Goal: Transaction & Acquisition: Purchase product/service

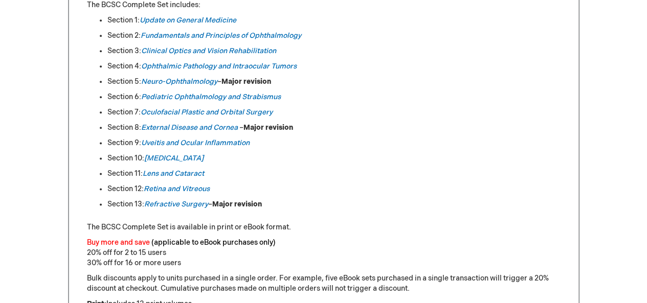
scroll to position [614, 0]
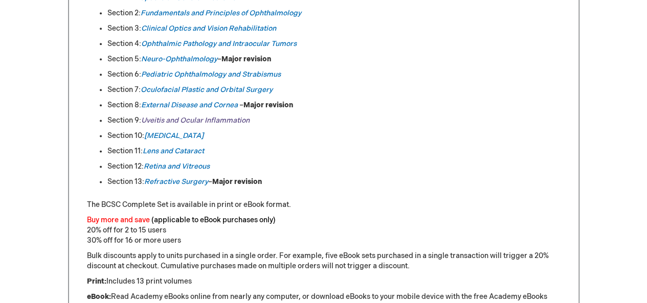
click at [215, 121] on link "Uveitis and Ocular Inflammation" at bounding box center [195, 120] width 108 height 9
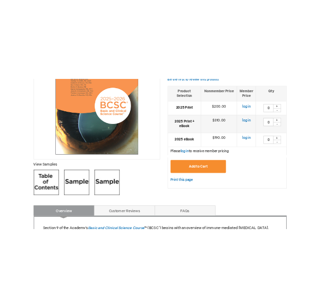
scroll to position [256, 0]
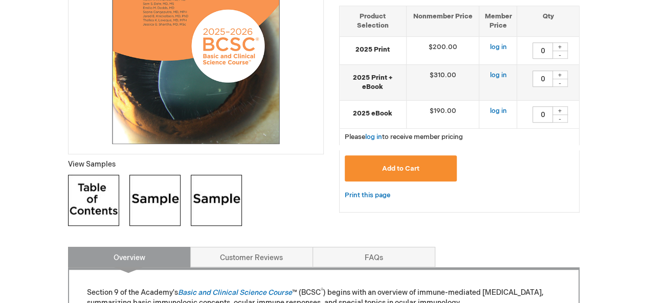
click at [98, 215] on img at bounding box center [93, 200] width 51 height 51
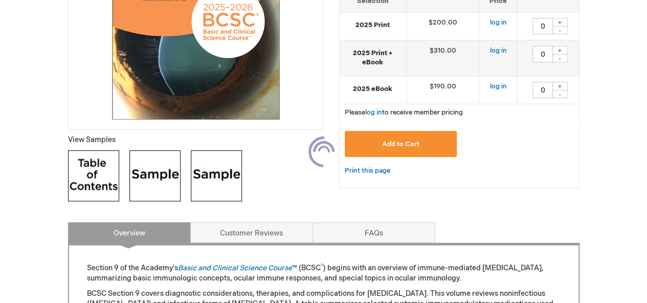
scroll to position [256, 0]
